Goal: Task Accomplishment & Management: Use online tool/utility

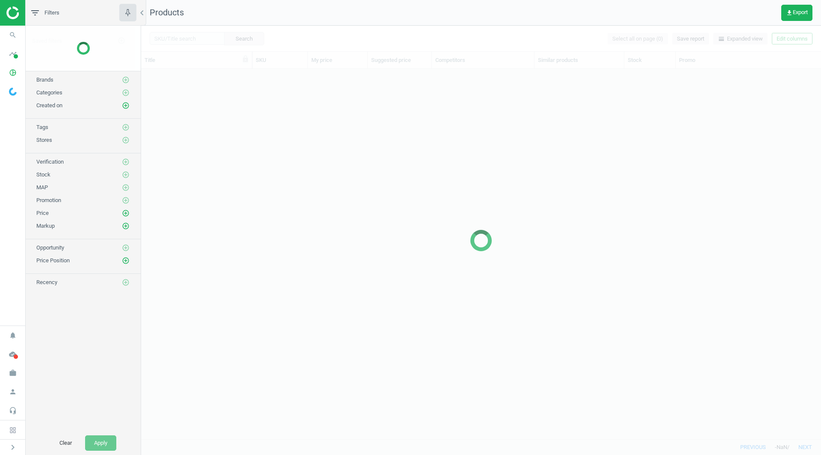
scroll to position [357, 673]
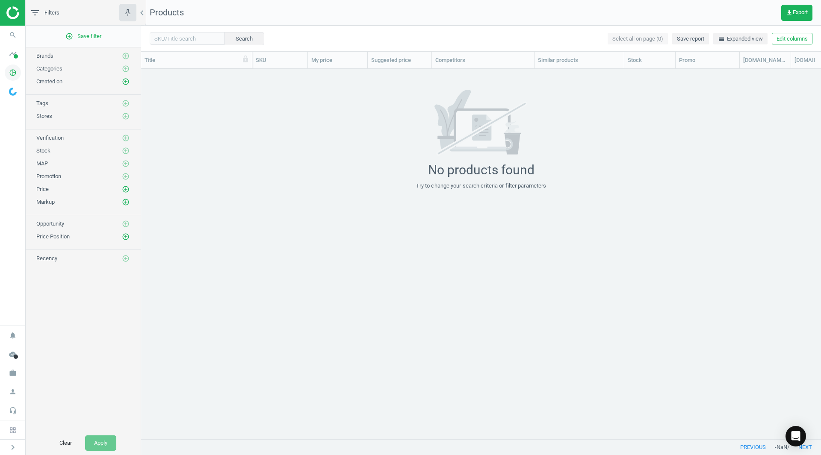
click at [12, 73] on icon "pie_chart_outlined" at bounding box center [13, 73] width 16 height 16
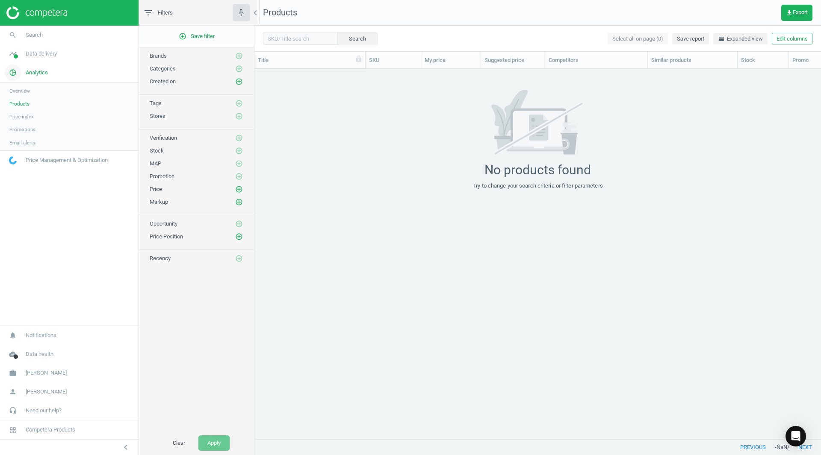
scroll to position [357, 560]
click at [25, 103] on span "Products" at bounding box center [19, 103] width 20 height 7
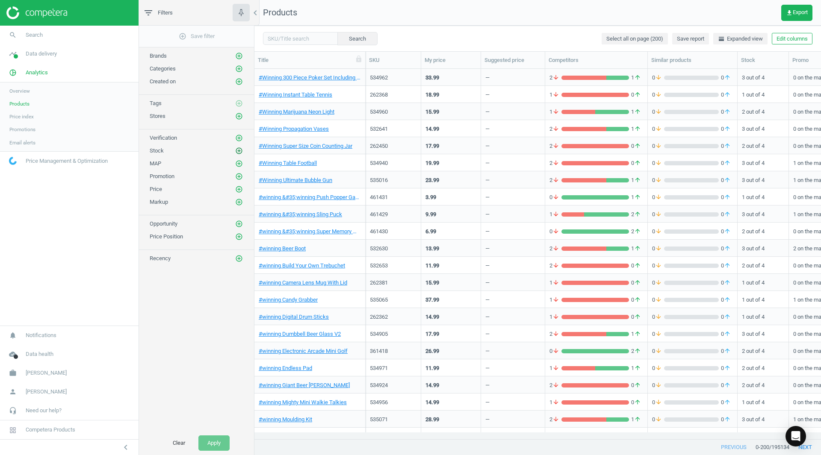
click at [241, 150] on icon "add_circle_outline" at bounding box center [239, 151] width 8 height 8
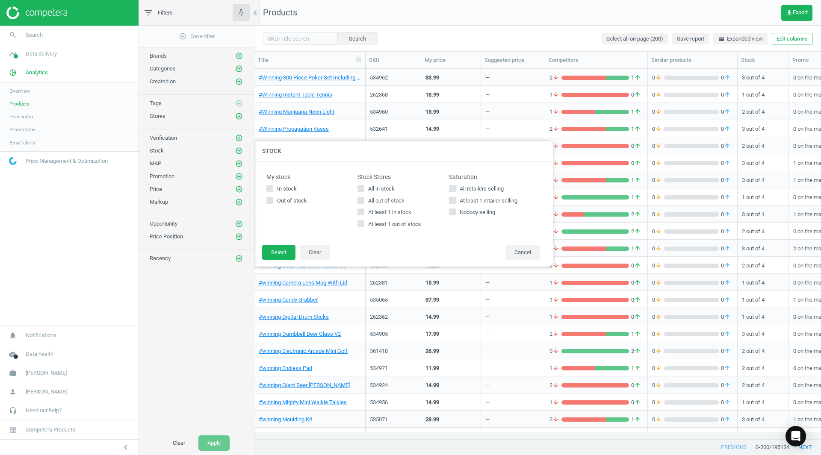
click at [268, 188] on input "In stock" at bounding box center [270, 189] width 6 height 6
checkbox input "true"
click at [277, 250] on button "Select" at bounding box center [278, 252] width 33 height 15
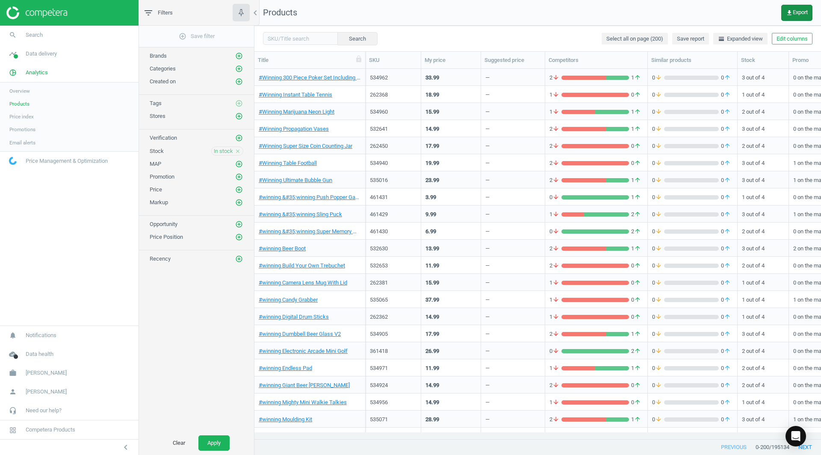
click at [801, 9] on span "get_app Export" at bounding box center [797, 12] width 22 height 7
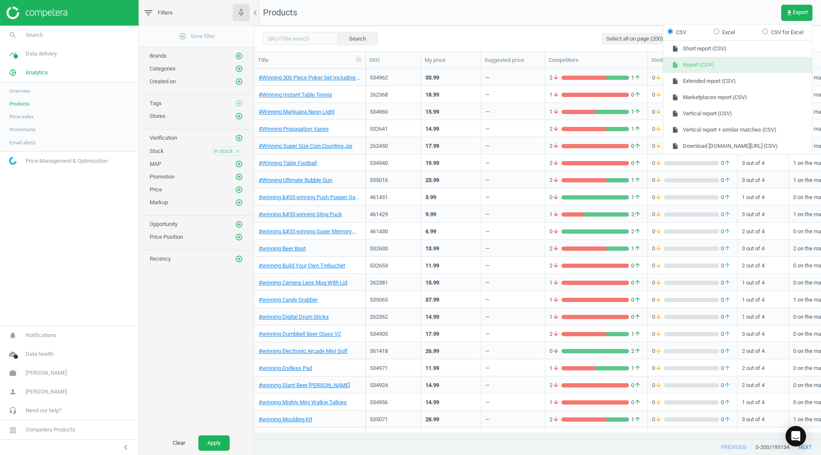
click at [696, 65] on button "insert_drive_file Report (CSV)" at bounding box center [737, 65] width 149 height 16
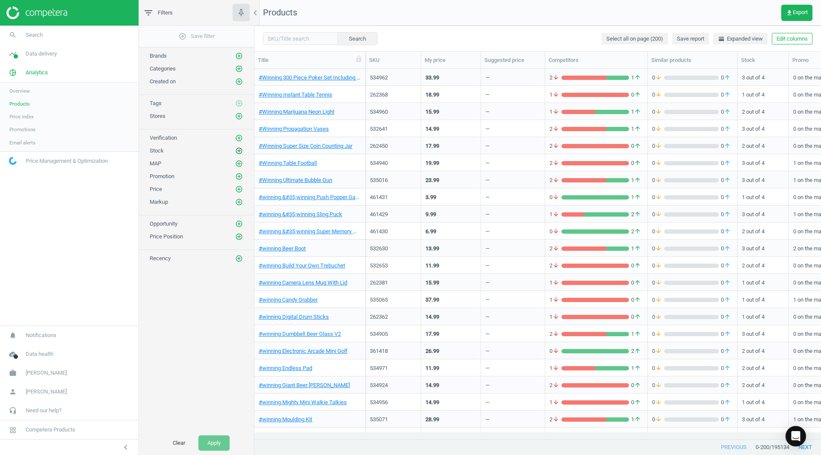
click at [237, 154] on icon "add_circle_outline" at bounding box center [239, 151] width 8 height 8
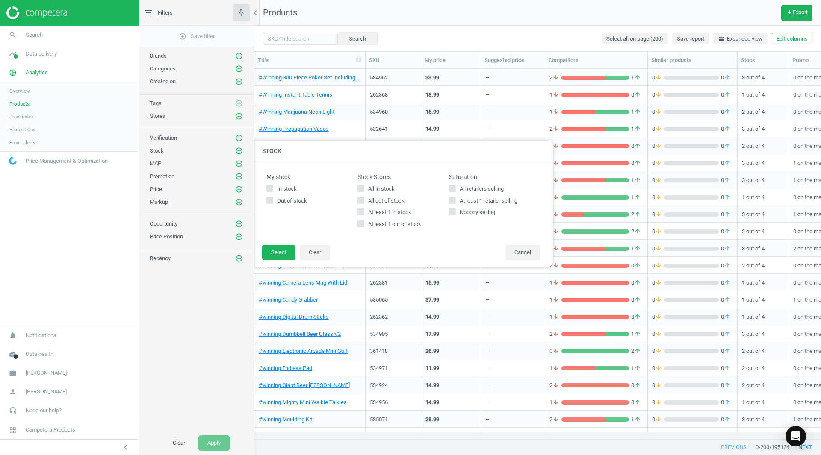
click at [271, 189] on input "In stock" at bounding box center [270, 189] width 6 height 6
checkbox input "true"
click at [278, 255] on button "Select" at bounding box center [278, 252] width 33 height 15
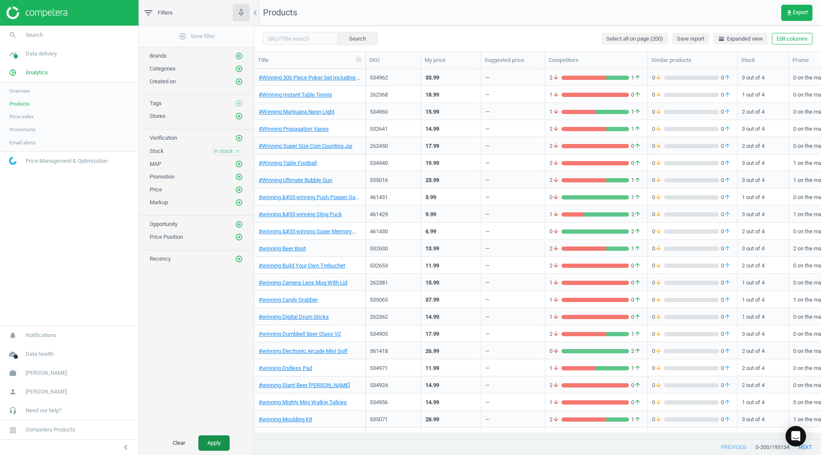
click at [210, 440] on button "Apply" at bounding box center [213, 443] width 31 height 15
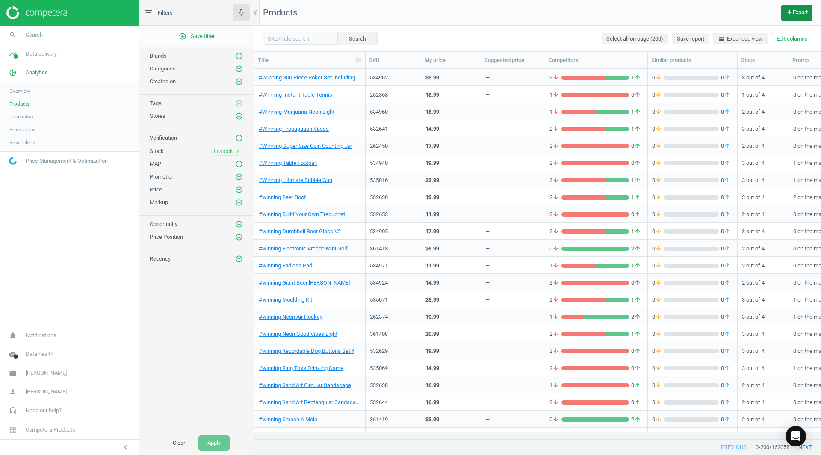
click at [795, 15] on span "get_app Export" at bounding box center [797, 12] width 22 height 7
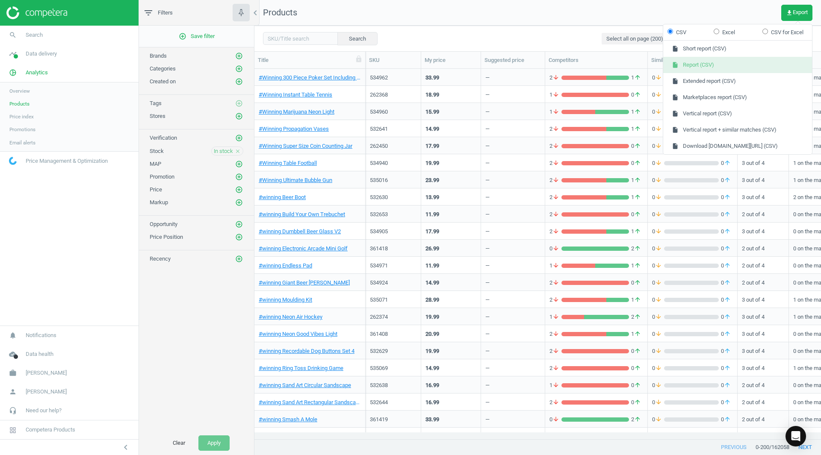
click at [702, 64] on button "insert_drive_file Report (CSV)" at bounding box center [737, 65] width 149 height 16
